Goal: Information Seeking & Learning: Learn about a topic

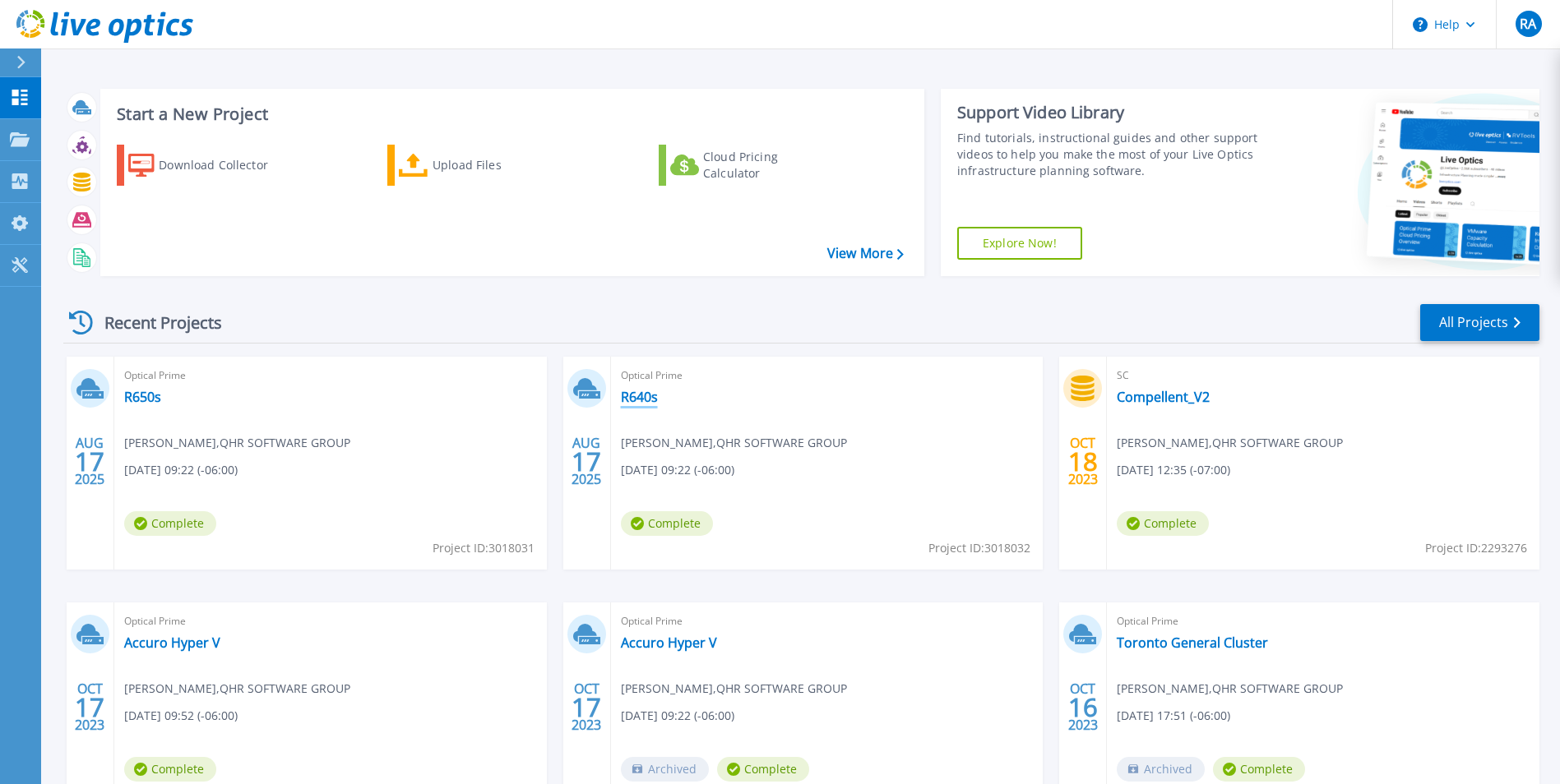
click at [632, 401] on link "R640s" at bounding box center [639, 397] width 37 height 16
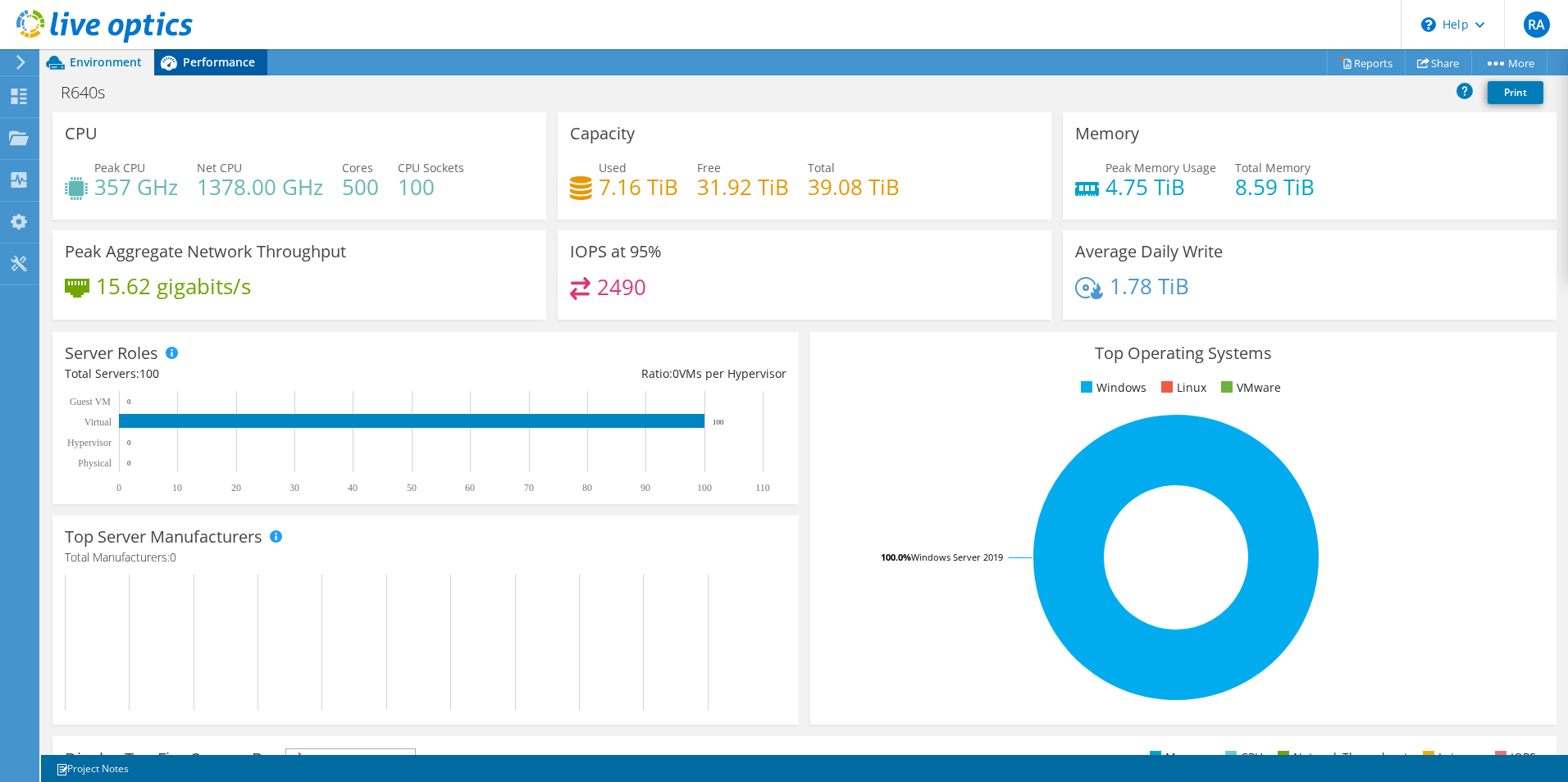
click at [231, 61] on span "Performance" at bounding box center [219, 62] width 72 height 15
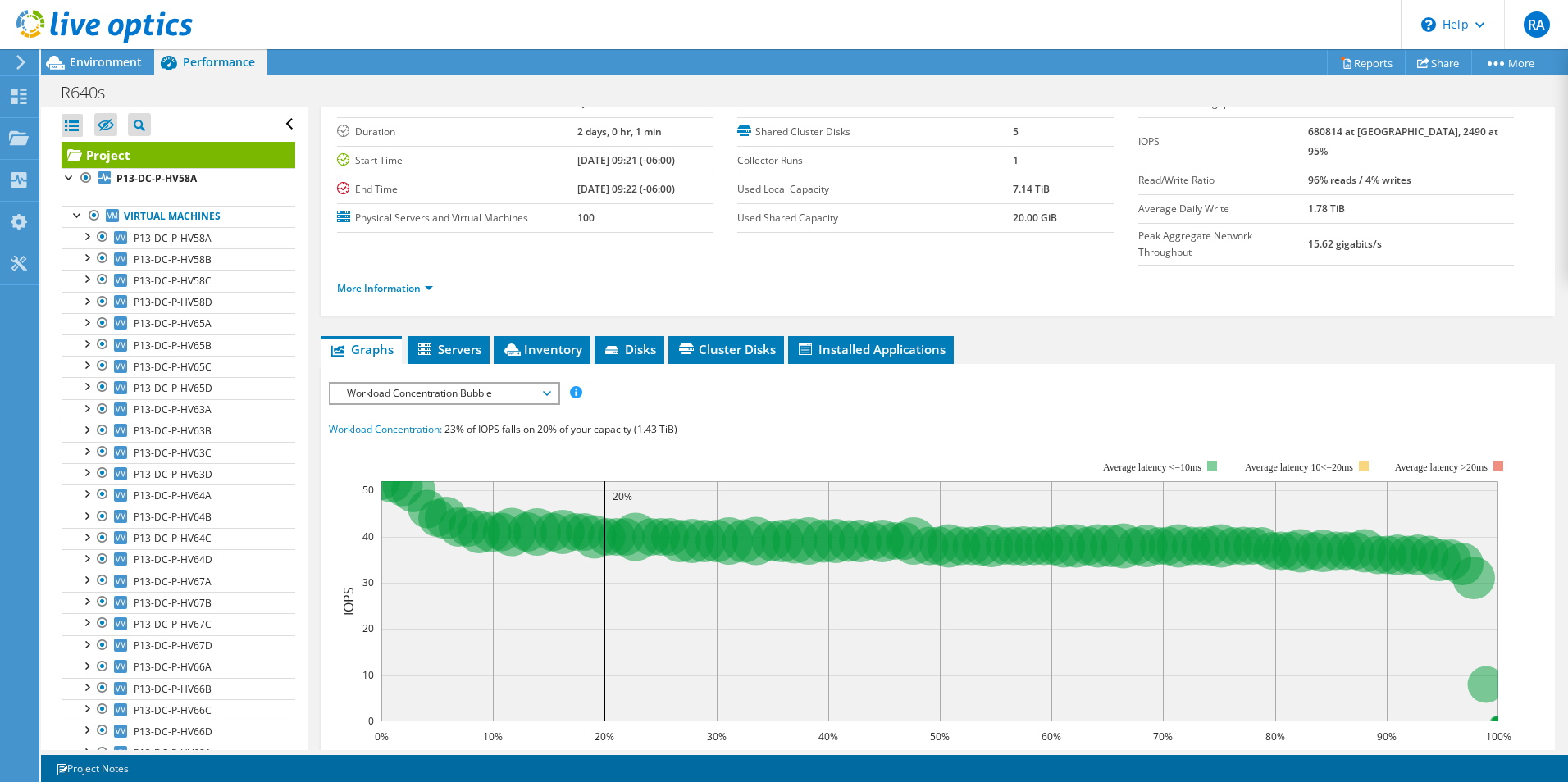
scroll to position [82, 0]
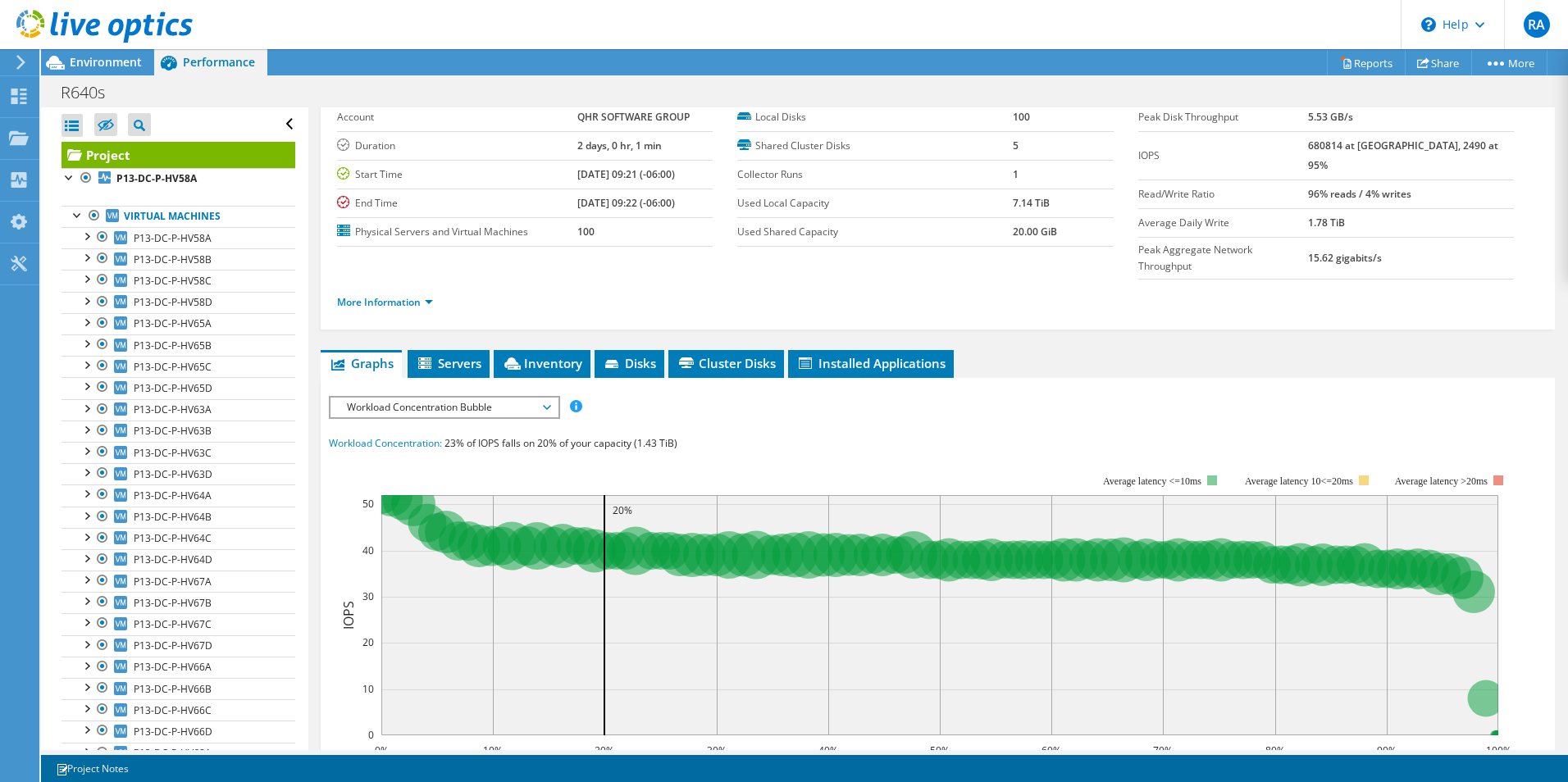
click at [483, 397] on span "Workload Concentration Bubble" at bounding box center [444, 407] width 211 height 20
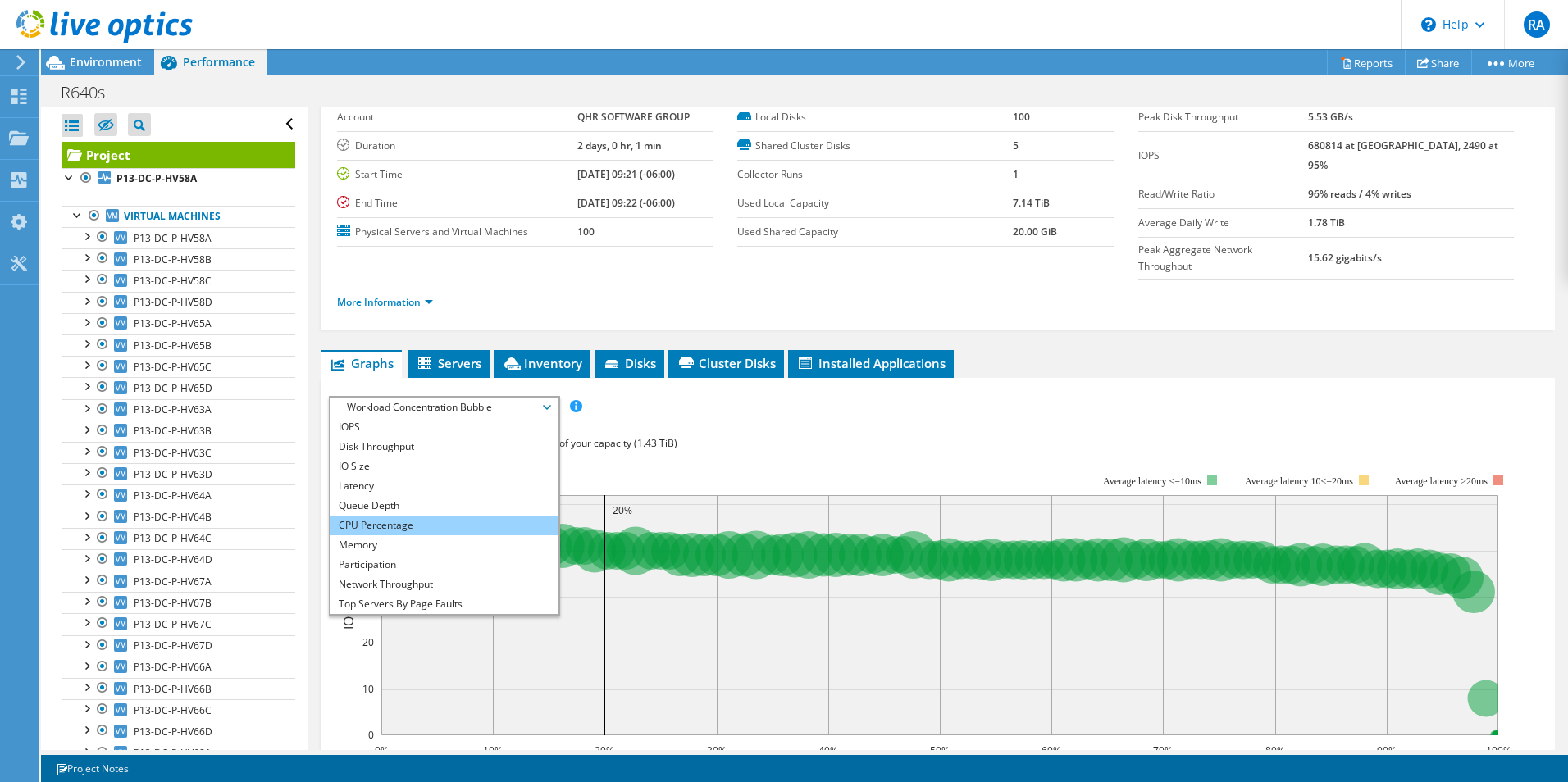
click at [429, 516] on li "CPU Percentage" at bounding box center [444, 526] width 227 height 20
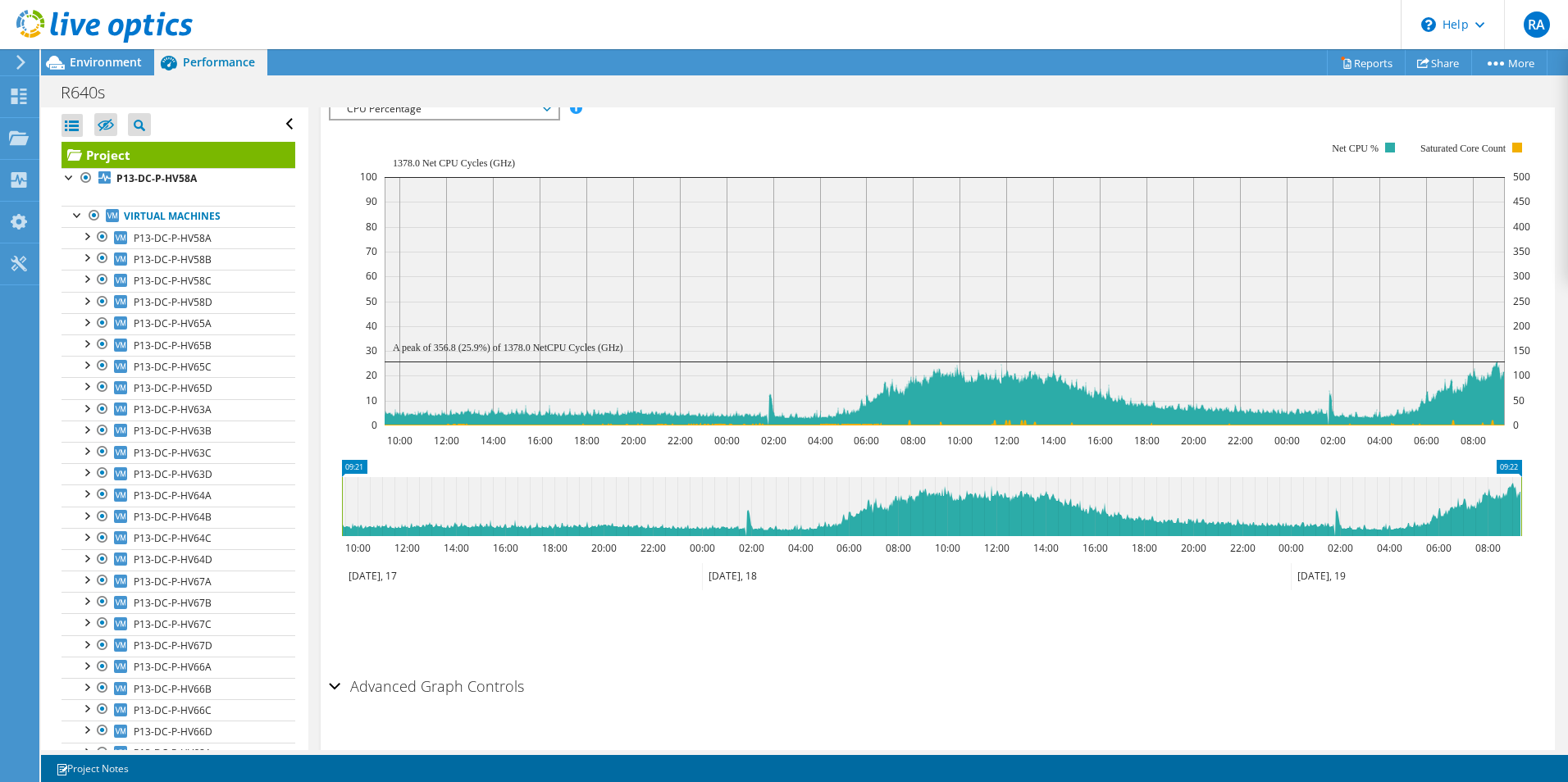
scroll to position [52, 0]
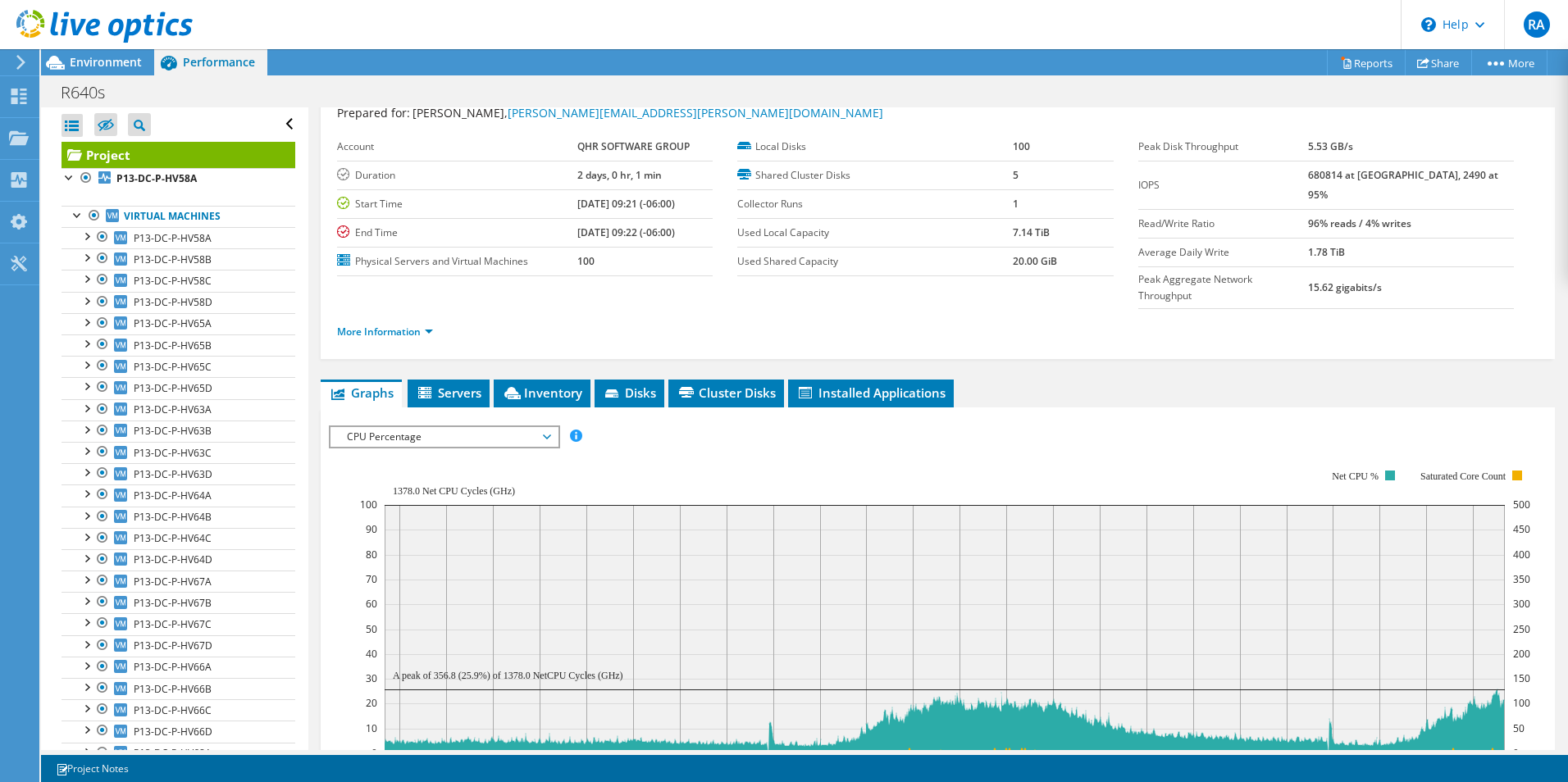
click at [23, 59] on icon at bounding box center [21, 62] width 12 height 15
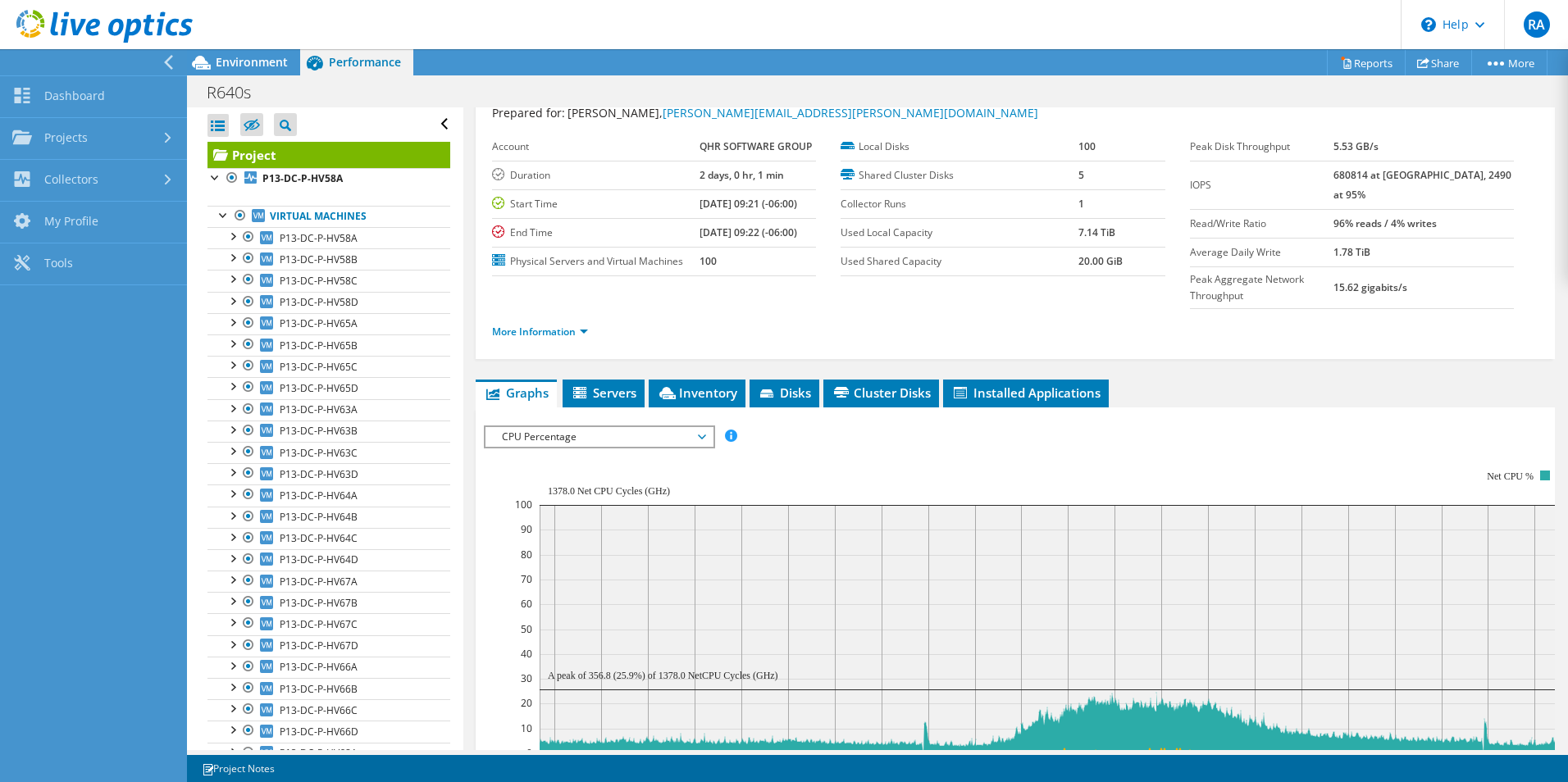
click at [178, 61] on div at bounding box center [171, 62] width 18 height 15
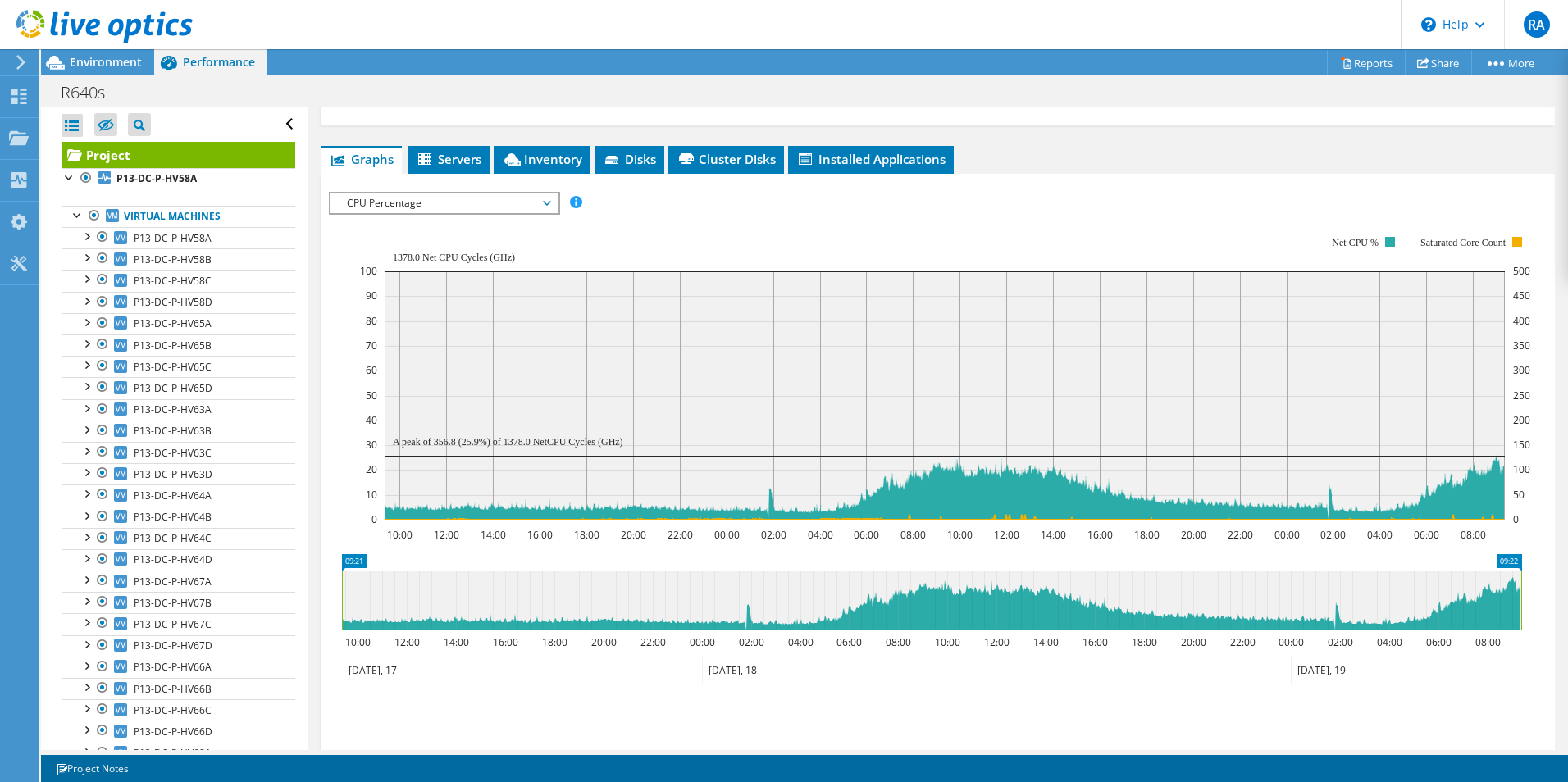
scroll to position [279, 0]
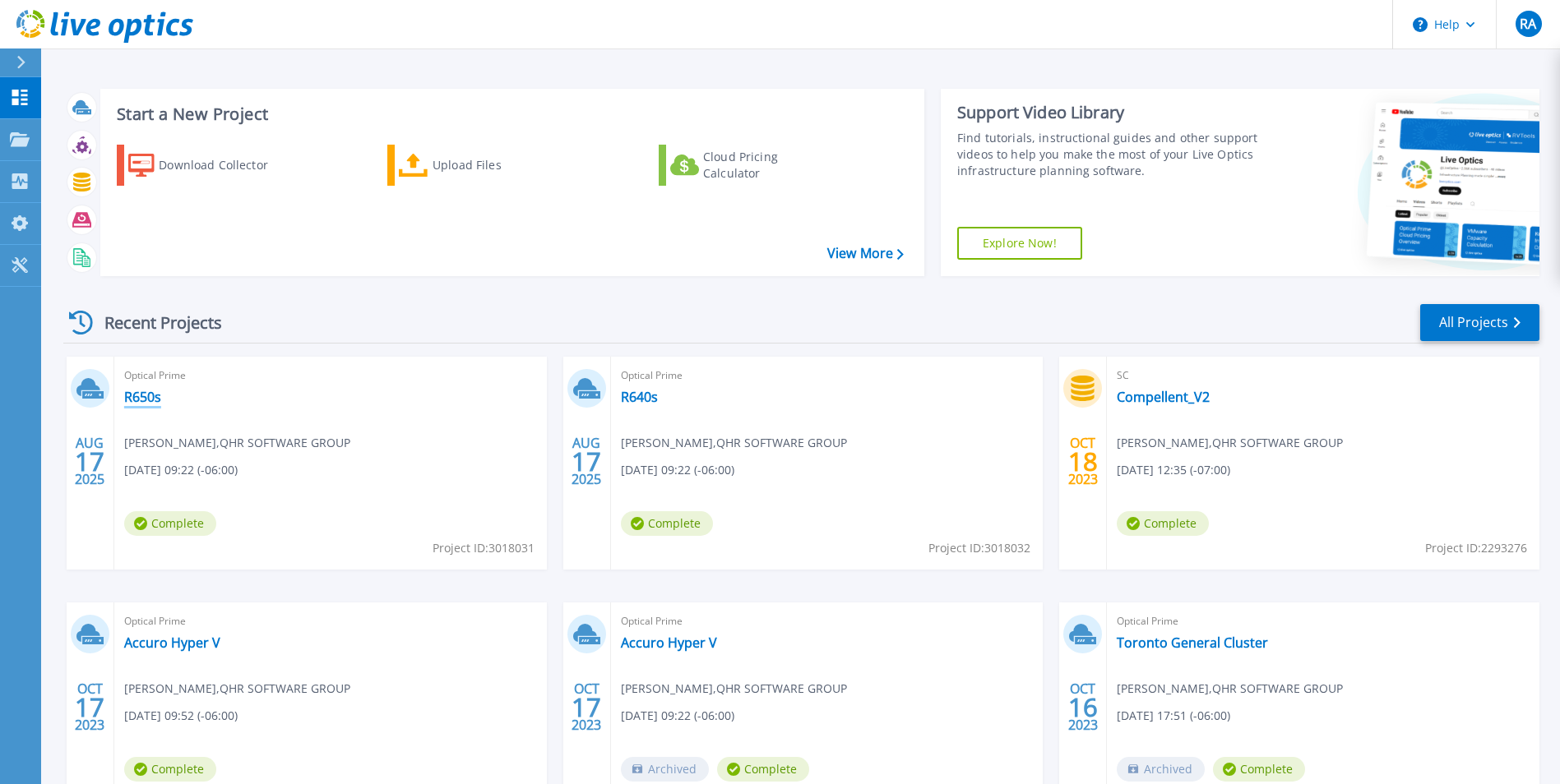
click at [145, 398] on link "R650s" at bounding box center [142, 397] width 37 height 16
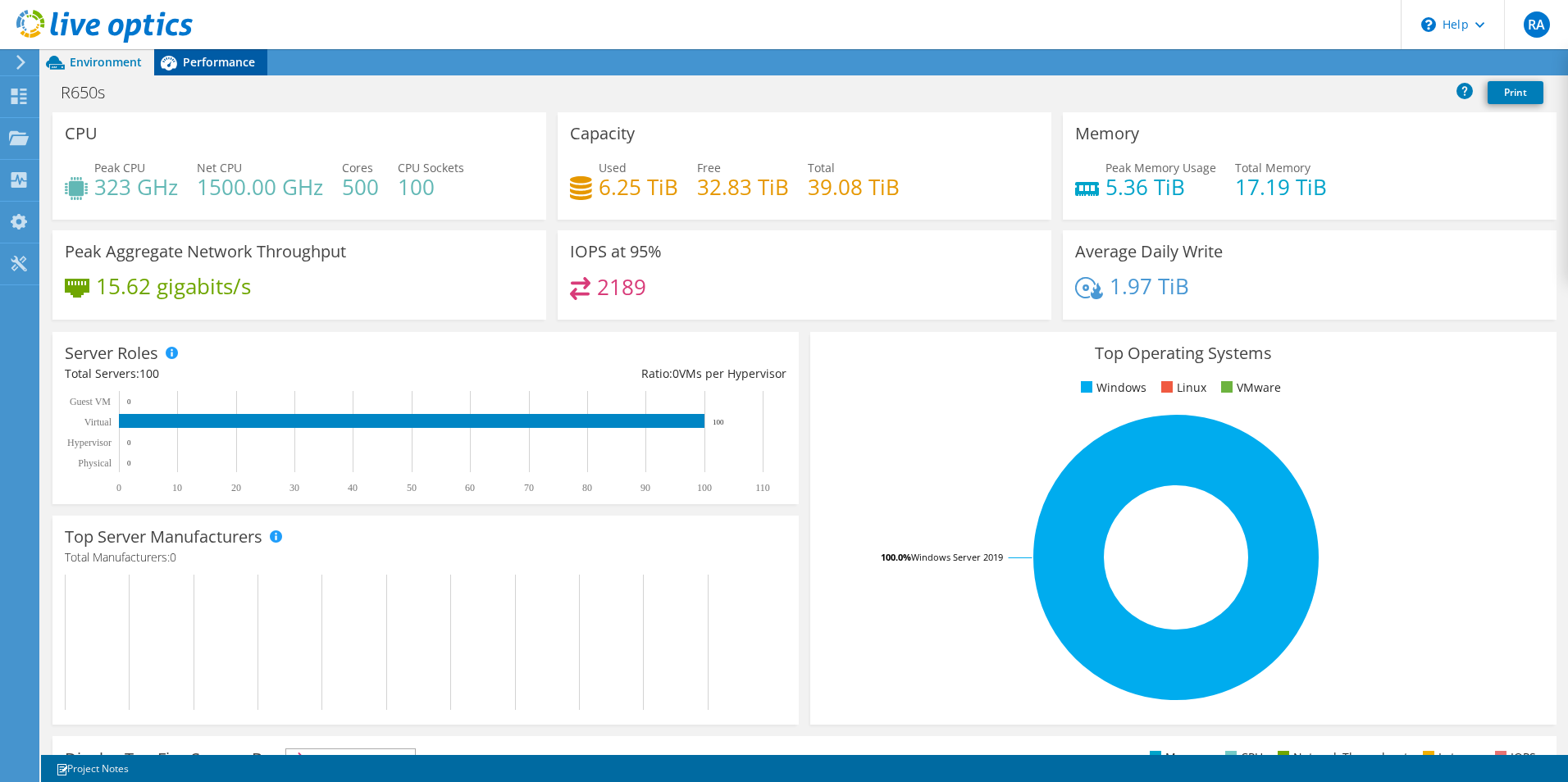
click at [221, 60] on span "Performance" at bounding box center [219, 62] width 72 height 15
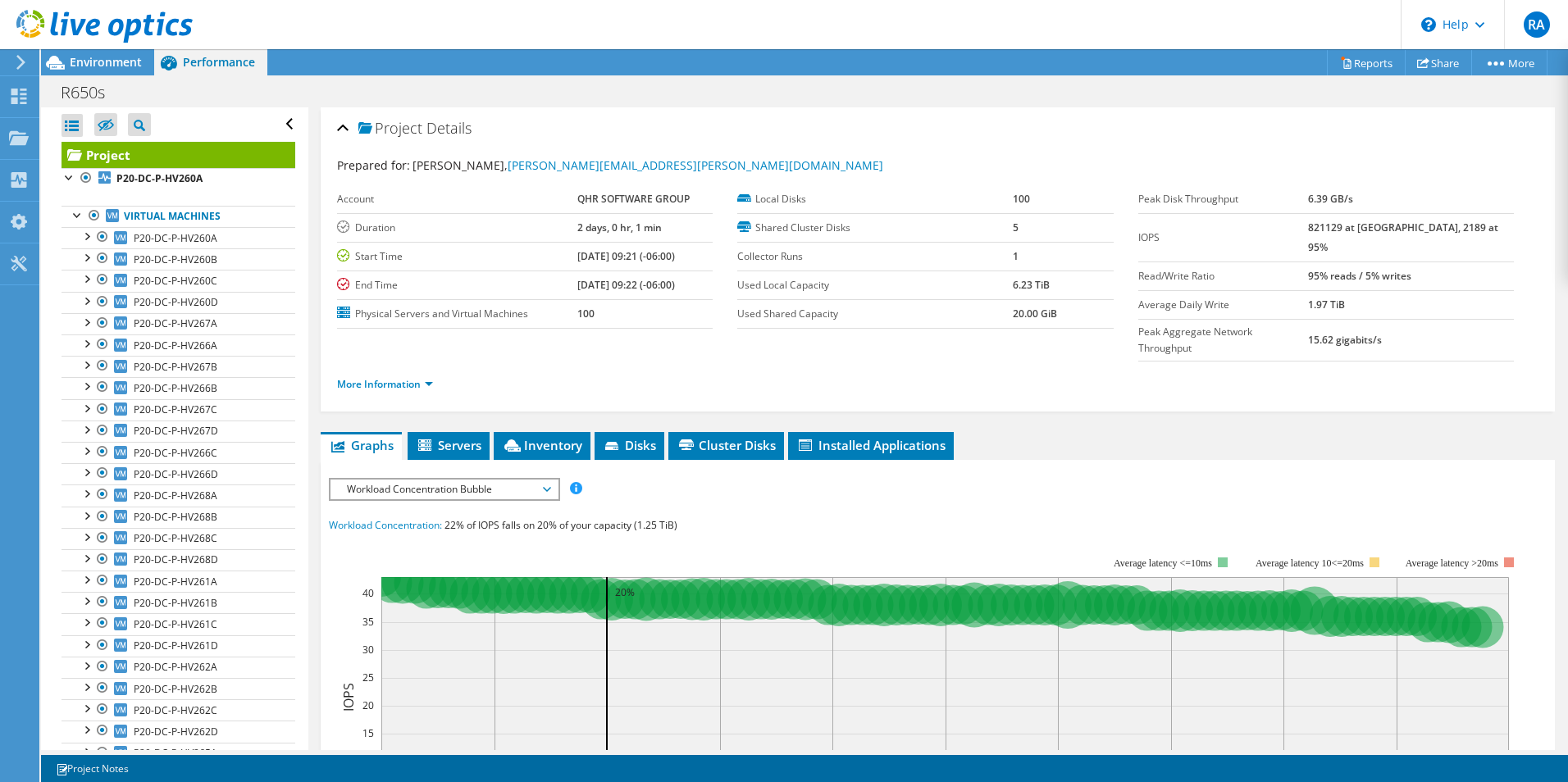
click at [455, 480] on span "Workload Concentration Bubble" at bounding box center [444, 490] width 211 height 20
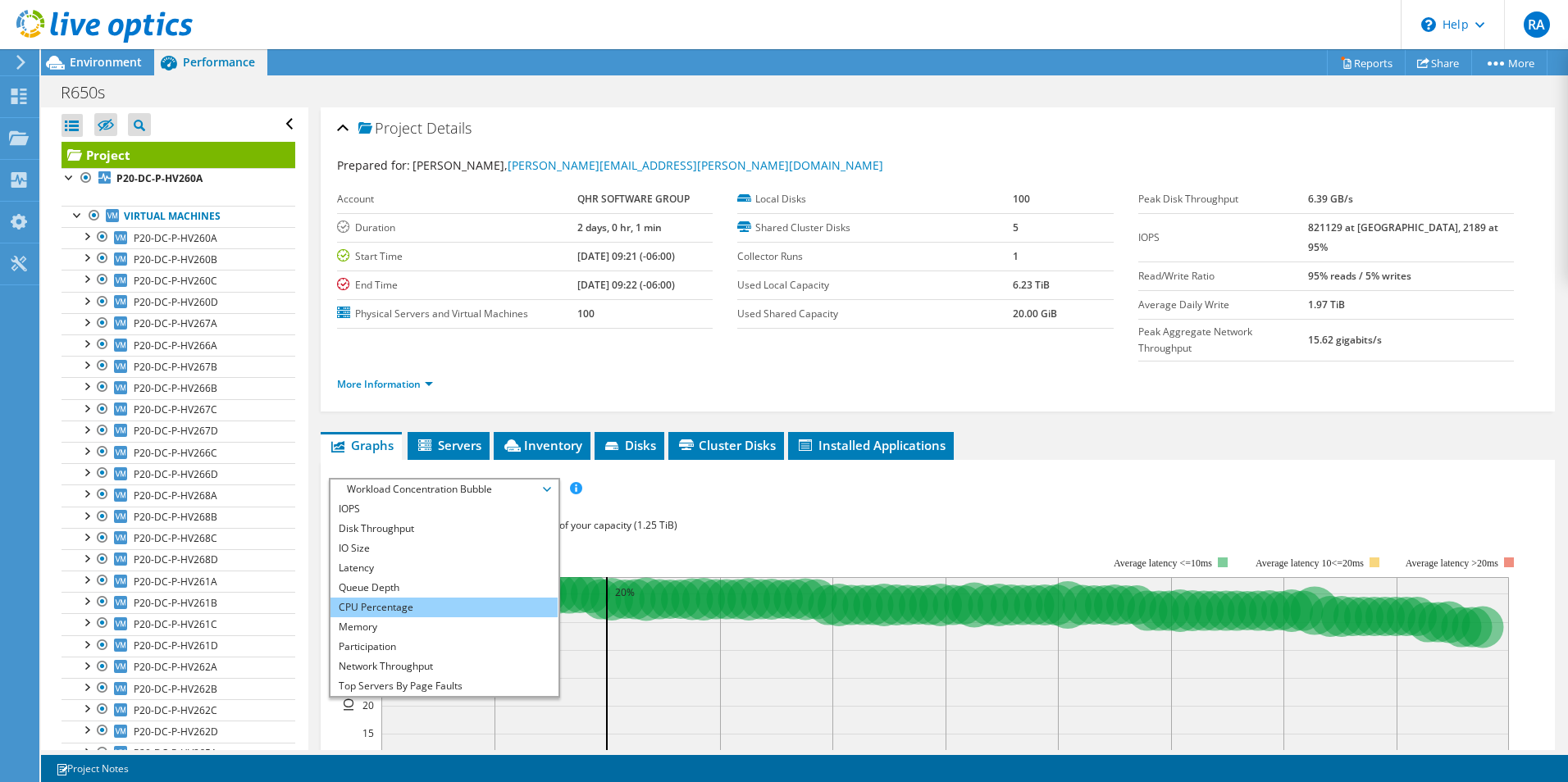
click at [429, 598] on li "CPU Percentage" at bounding box center [444, 607] width 227 height 20
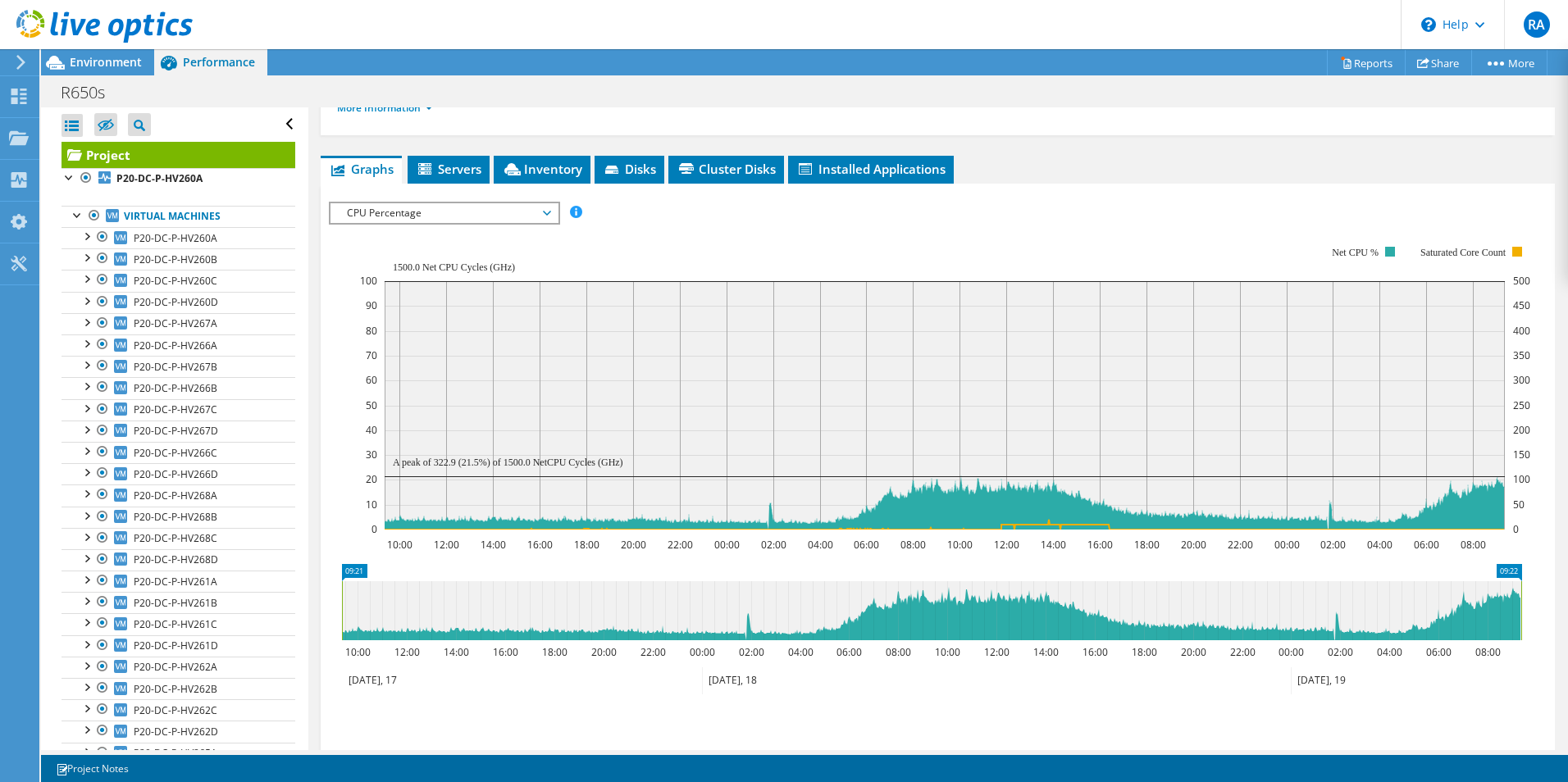
scroll to position [278, 0]
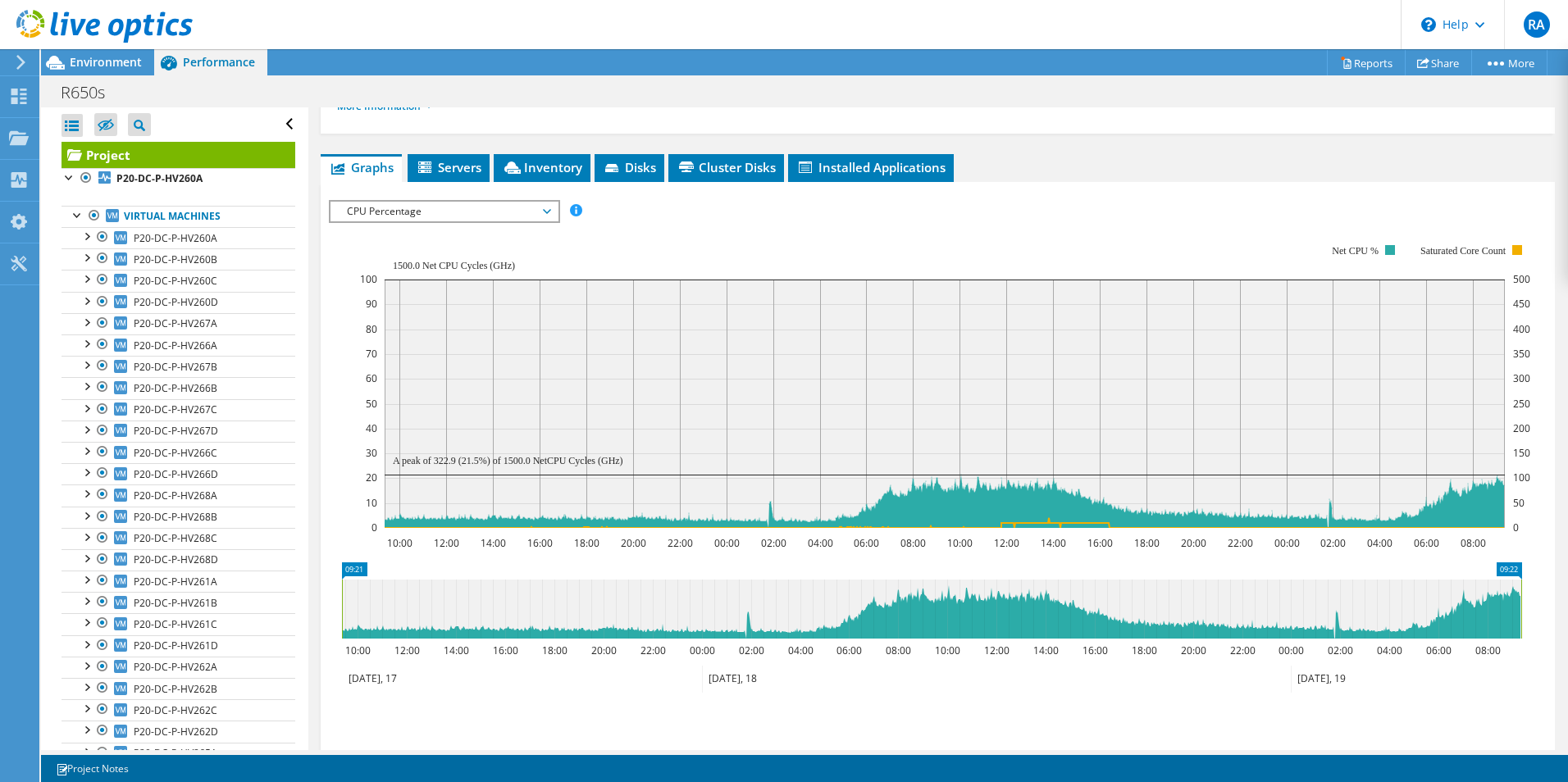
click at [1026, 95] on div "R650s Print" at bounding box center [805, 92] width 1528 height 30
